Goal: Navigation & Orientation: Find specific page/section

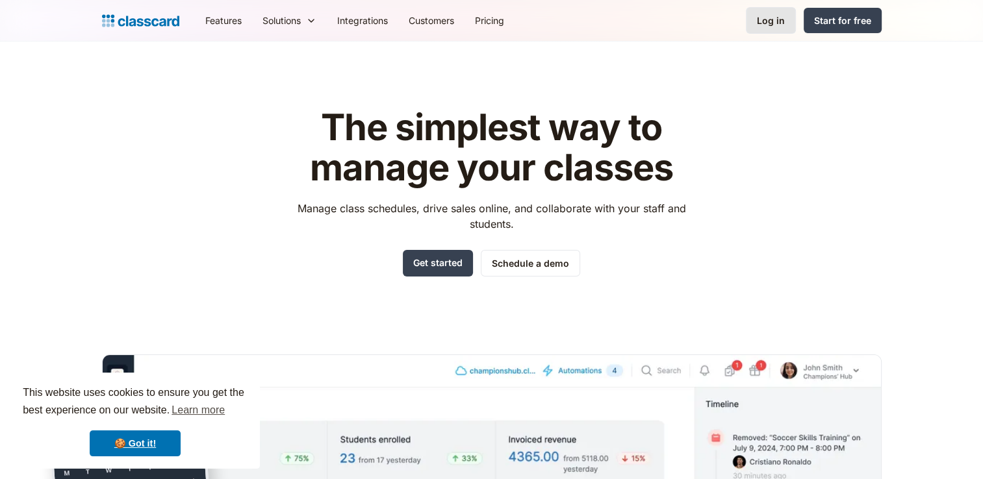
click at [771, 14] on div "Log in" at bounding box center [771, 21] width 28 height 14
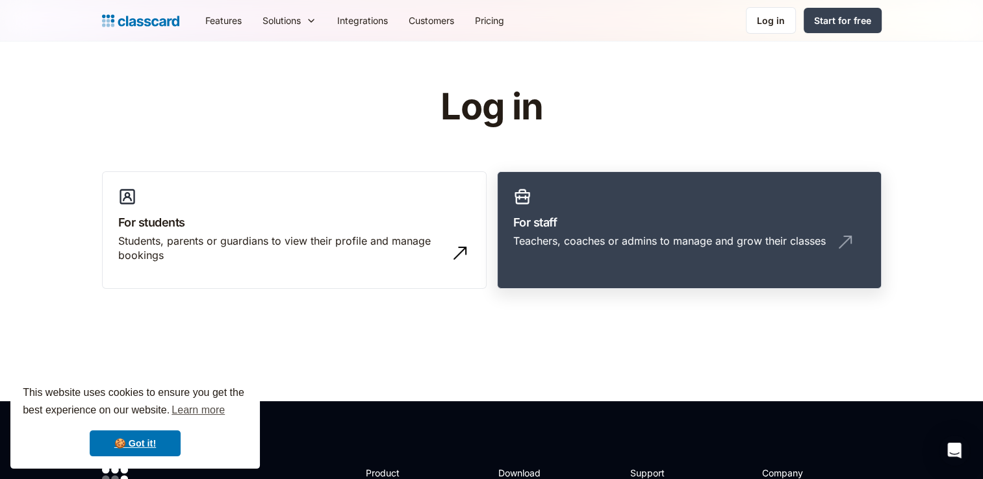
click at [634, 214] on h3 "For staff" at bounding box center [689, 223] width 352 height 18
